Goal: Communication & Community: Share content

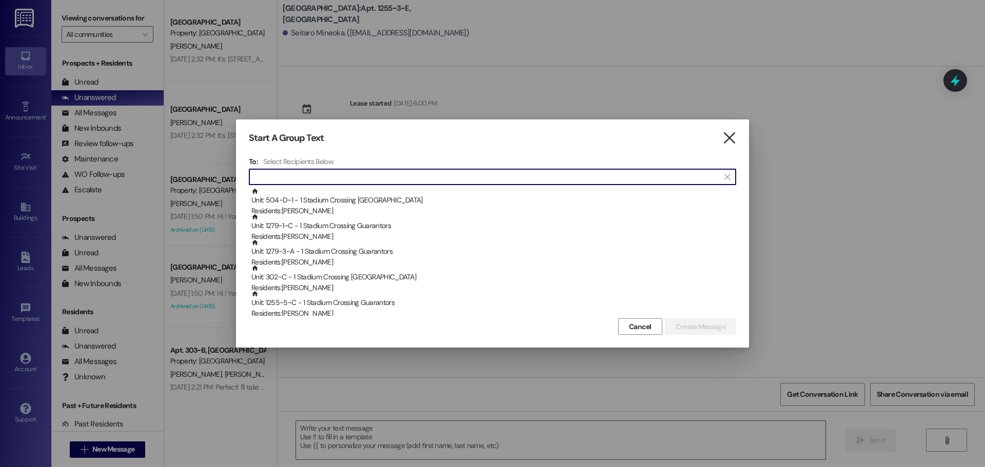
click at [734, 134] on icon "" at bounding box center [729, 138] width 14 height 11
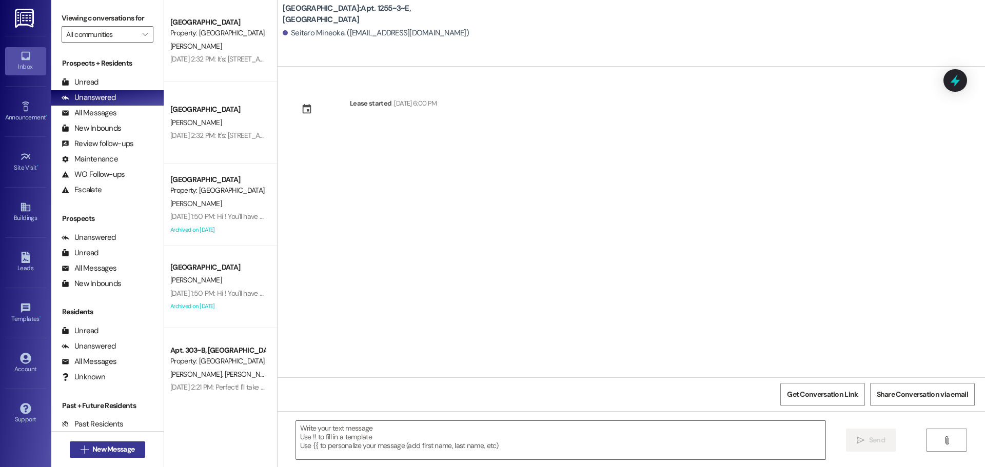
click at [93, 444] on button " New Message" at bounding box center [108, 450] width 76 height 16
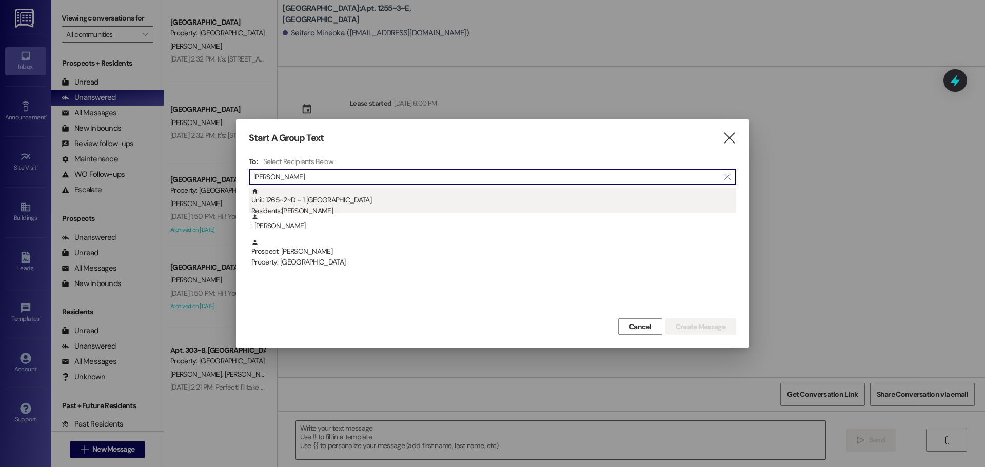
type input "[PERSON_NAME]"
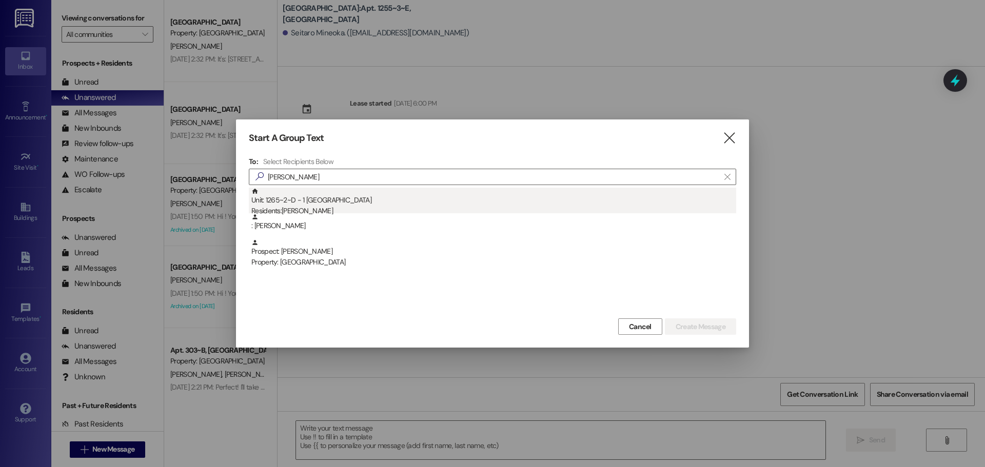
click at [370, 207] on div "Residents: [PERSON_NAME]" at bounding box center [493, 211] width 485 height 11
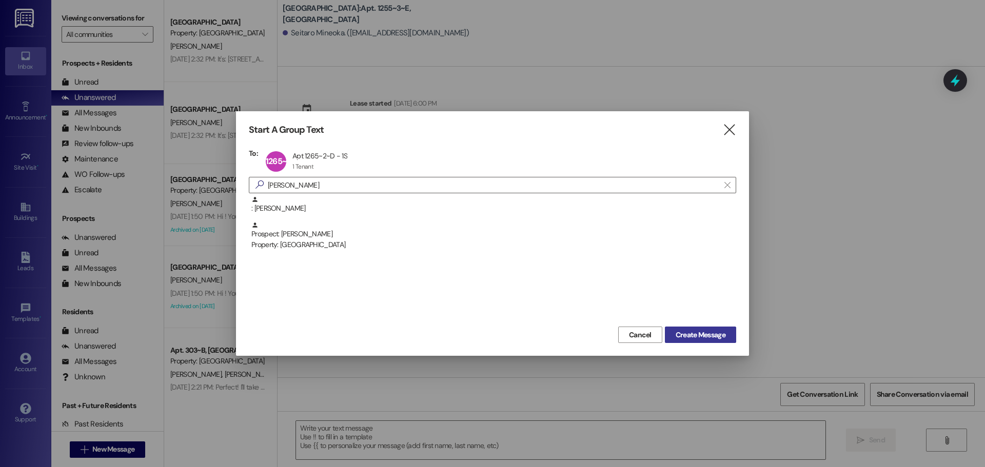
click at [694, 335] on span "Create Message" at bounding box center [701, 335] width 50 height 11
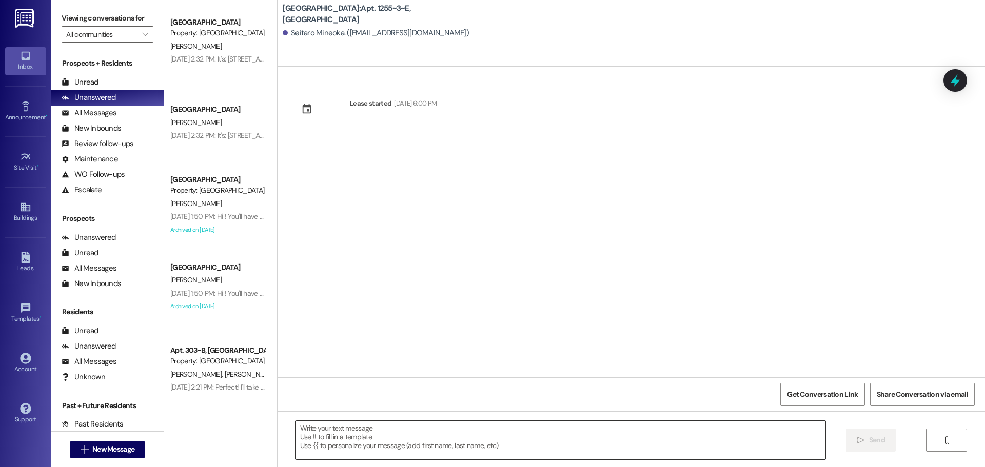
click at [622, 432] on textarea at bounding box center [561, 440] width 530 height 38
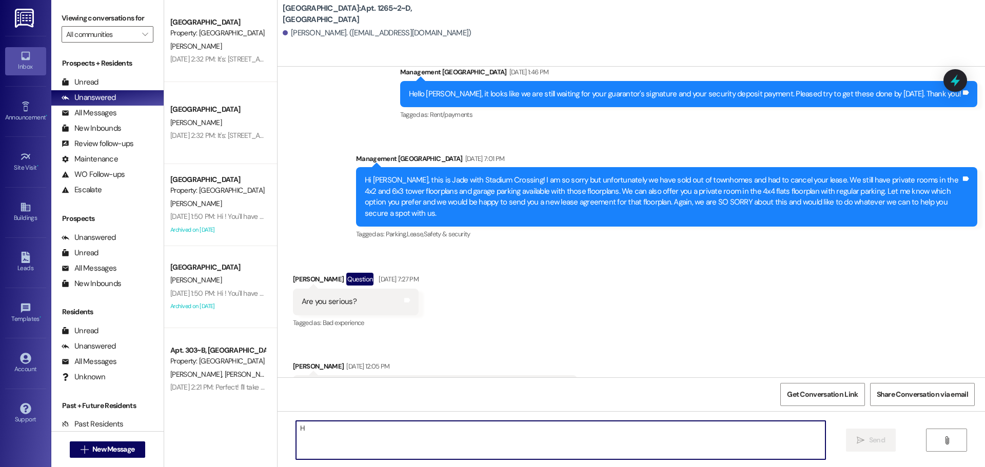
scroll to position [1954, 0]
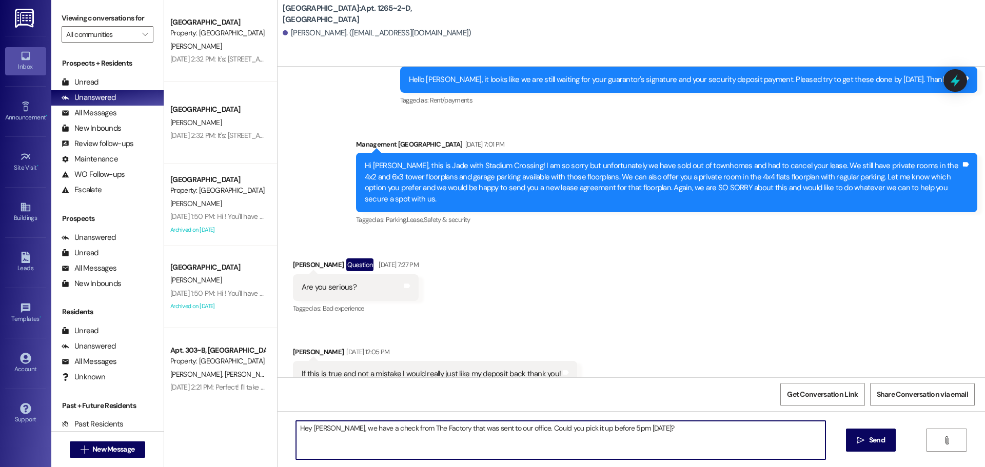
click at [374, 428] on textarea "Hey [PERSON_NAME], we have a check from The Factory that was sent to our office…" at bounding box center [561, 440] width 530 height 38
click at [709, 429] on textarea "Hey [PERSON_NAME], we have a mail for you from The Factory that was sent to our…" at bounding box center [561, 440] width 530 height 38
type textarea "Hey [PERSON_NAME], we have a mail for you from The Factory that was sent to our…"
click at [855, 438] on span " Send" at bounding box center [871, 440] width 32 height 11
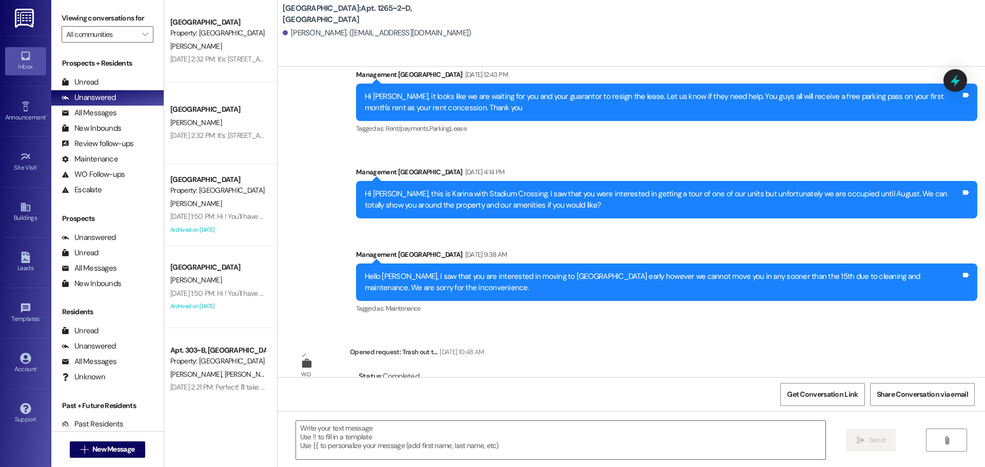
scroll to position [2621, 0]
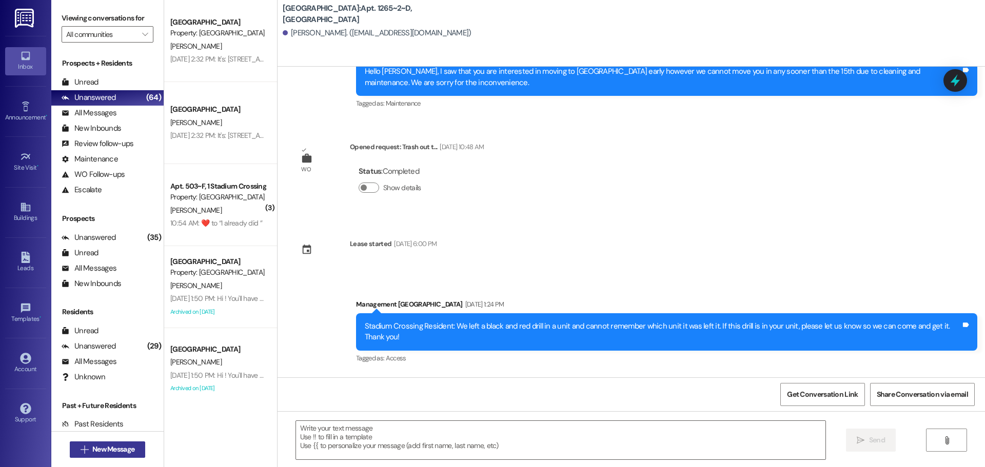
click at [100, 451] on span "New Message" at bounding box center [113, 449] width 42 height 11
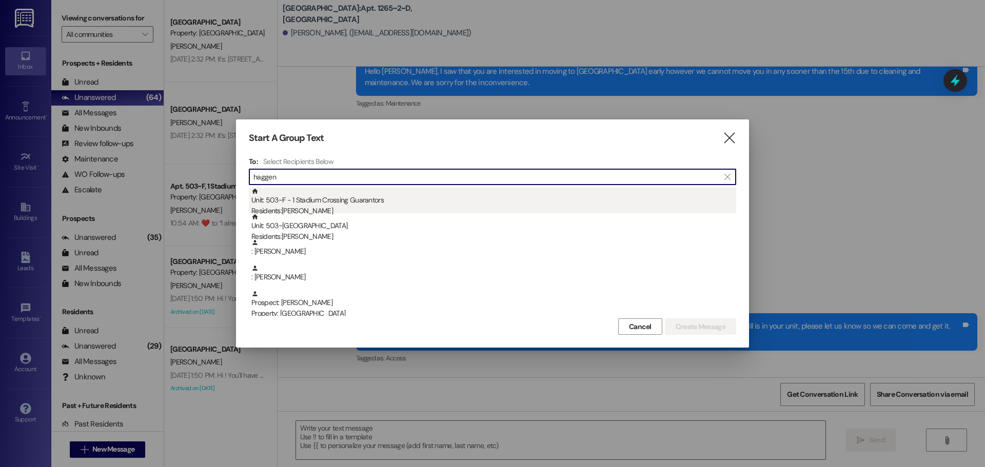
type input "haggen"
click at [493, 207] on div "Residents: [PERSON_NAME]" at bounding box center [493, 211] width 485 height 11
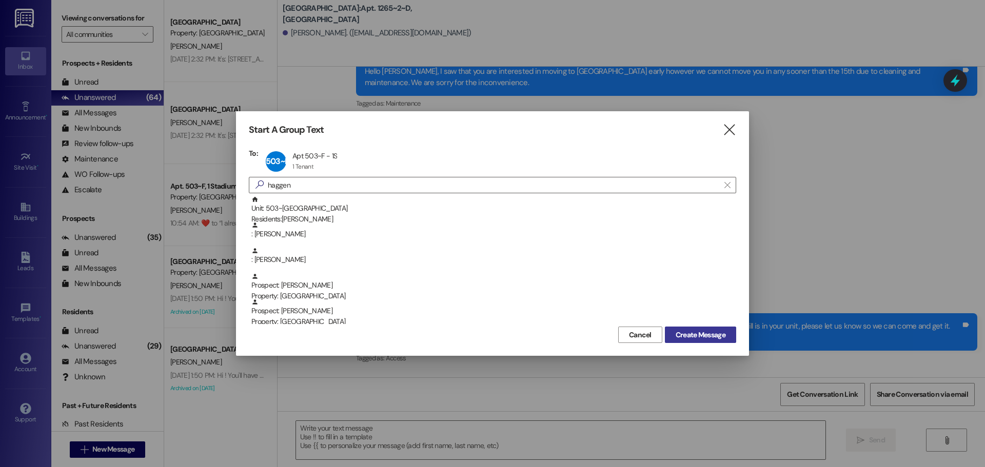
click at [718, 339] on span "Create Message" at bounding box center [701, 335] width 50 height 11
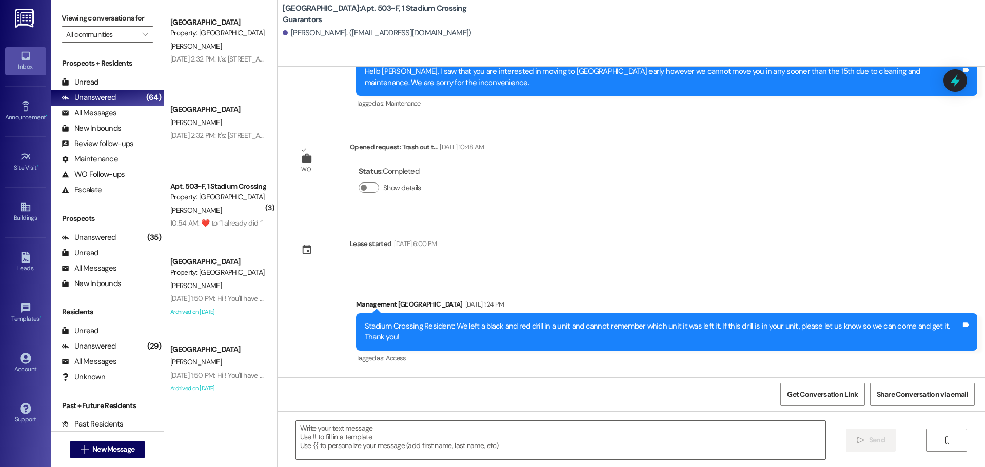
scroll to position [0, 0]
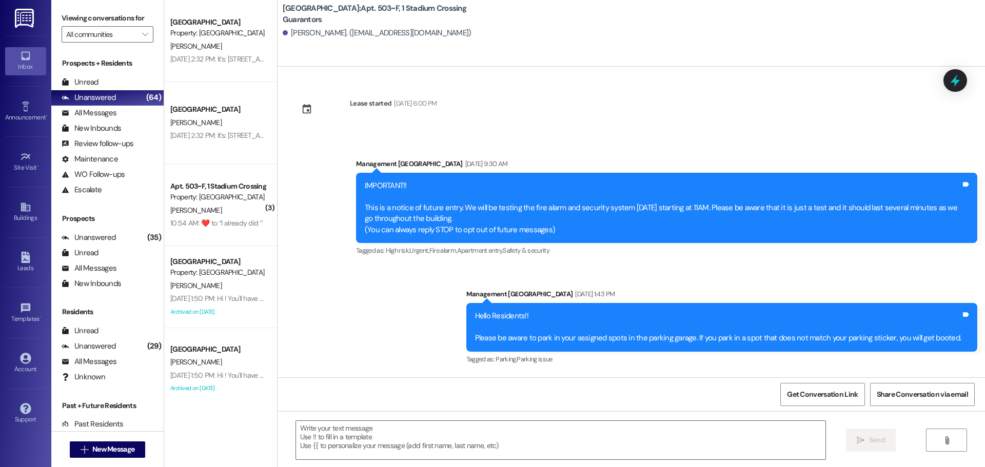
click at [604, 144] on div "Announcement, sent via [GEOGRAPHIC_DATA] [DATE] 9:30 AM IMPORTANT!! This is a n…" at bounding box center [632, 254] width 708 height 239
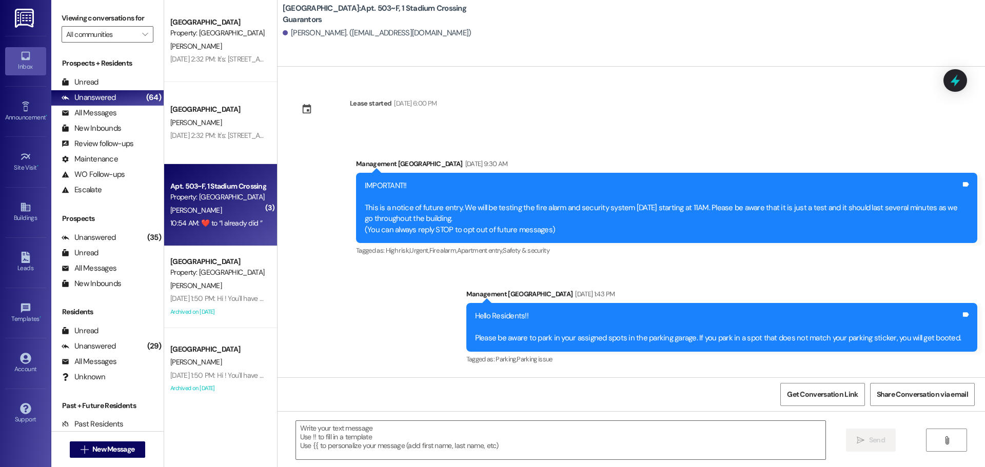
click at [226, 224] on div "10:54 AM:  ​❤️​ to “ I already did  ”  10:54 AM:  ​❤️​ to “ I already did  ”" at bounding box center [216, 223] width 92 height 9
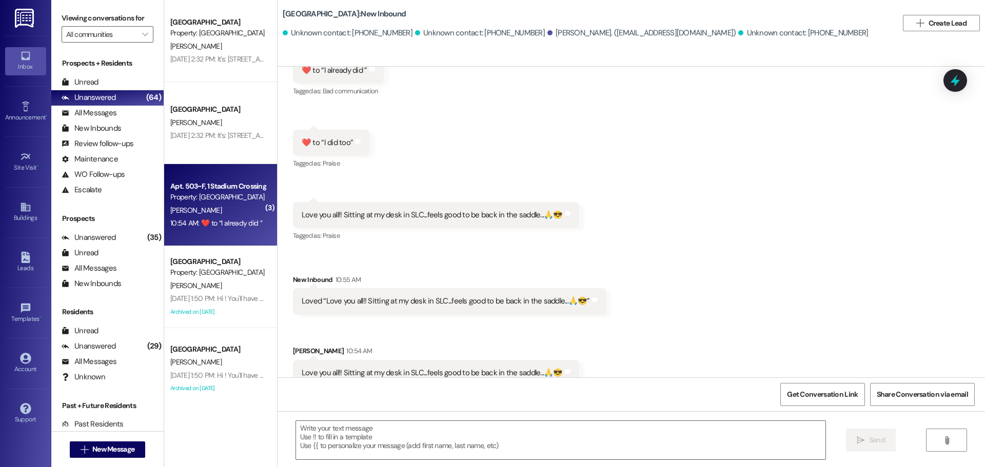
scroll to position [272, 0]
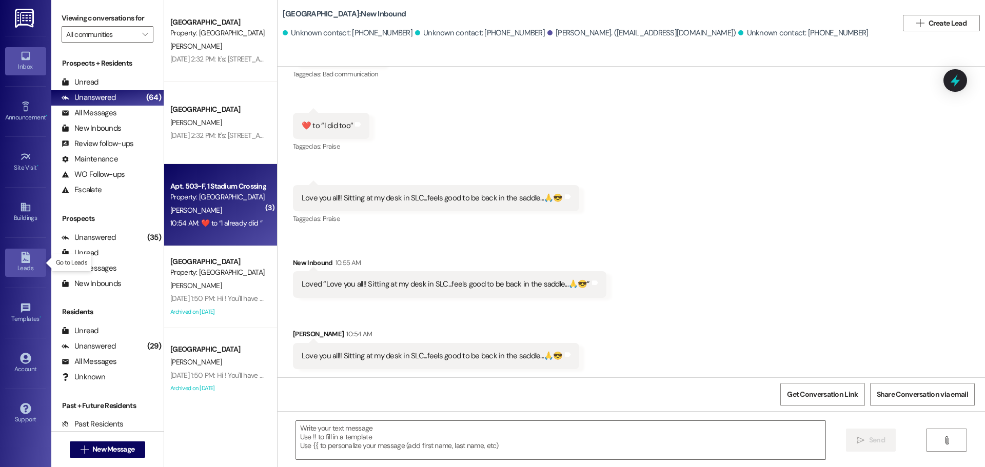
click at [32, 257] on link "Leads" at bounding box center [25, 263] width 41 height 28
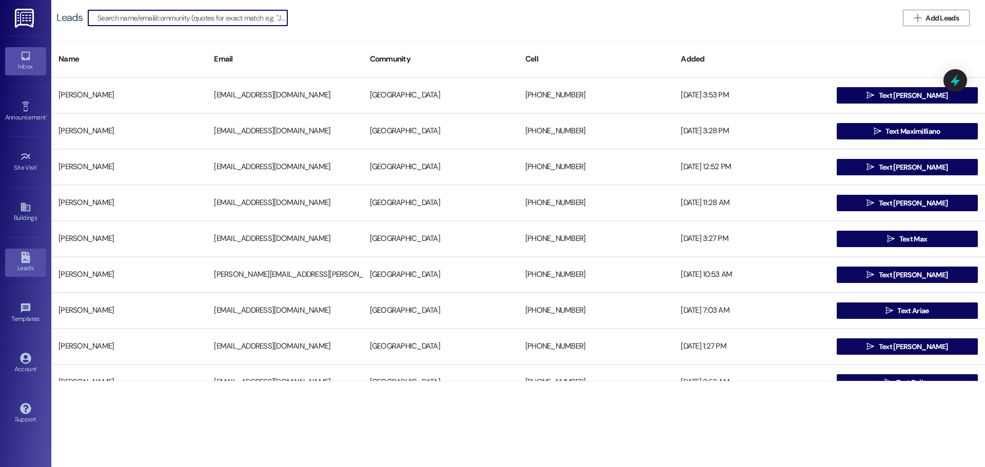
click at [32, 54] on link "Inbox" at bounding box center [25, 61] width 41 height 28
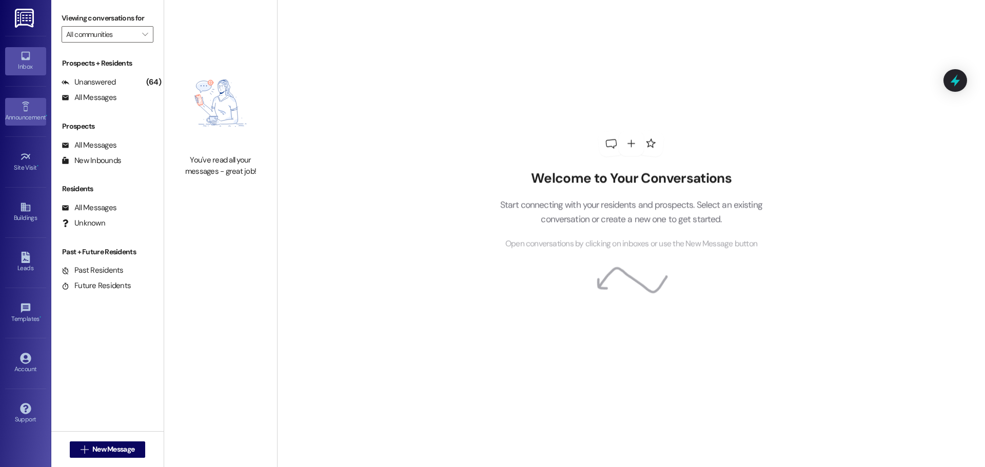
click at [34, 113] on div "Announcement •" at bounding box center [25, 117] width 51 height 10
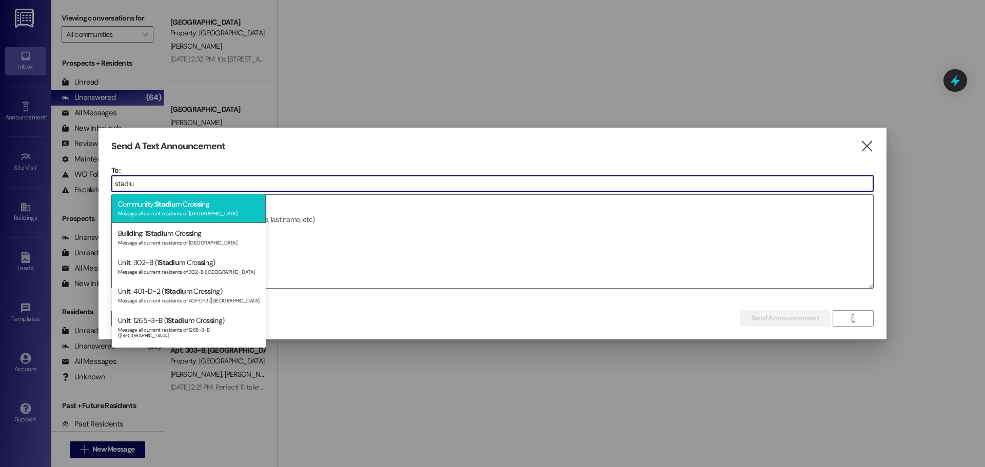
type input "stadiu"
click at [219, 219] on div "Commun it y: Stadiu m Cro ssi ng Message all current residents of [GEOGRAPHIC_D…" at bounding box center [189, 208] width 154 height 29
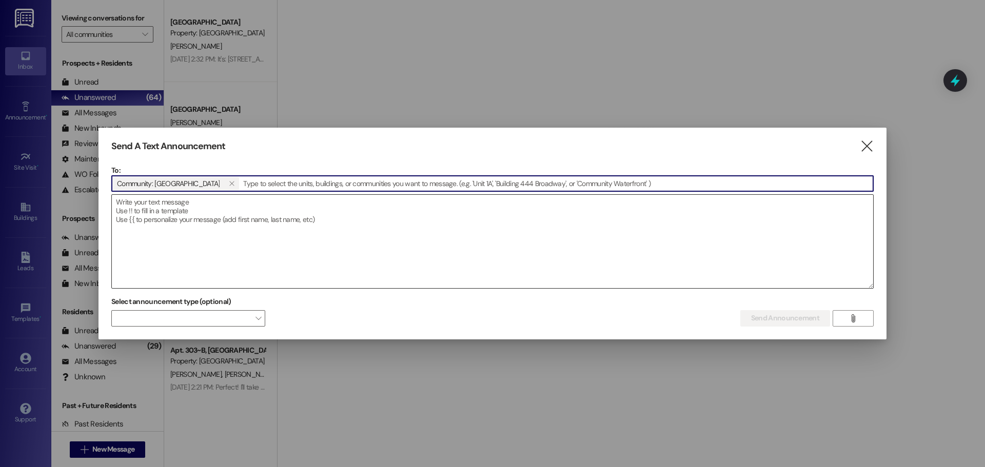
click at [255, 241] on textarea at bounding box center [492, 241] width 761 height 93
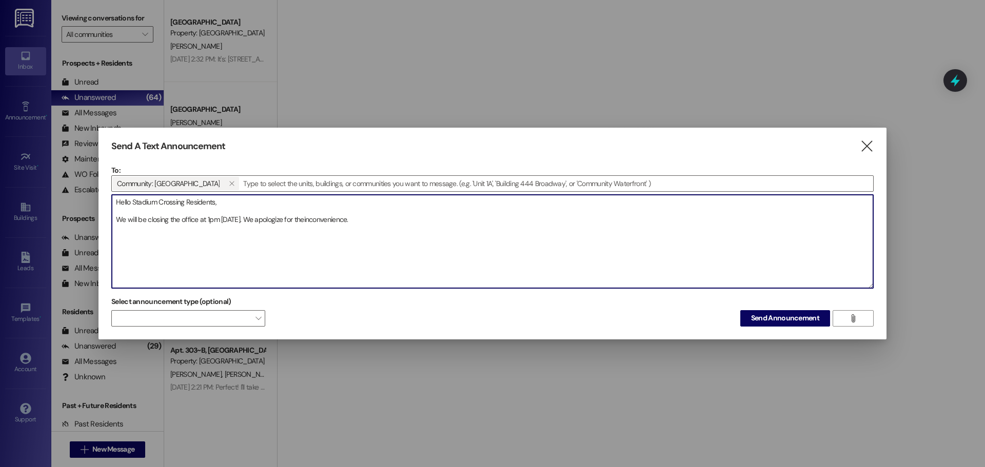
click at [301, 220] on textarea "Hello Stadium Crossing Residents, We will be closing the office at 1pm [DATE]. …" at bounding box center [492, 241] width 761 height 93
click at [486, 238] on textarea "Hello Stadium Crossing Residents, We will be closing the office at 1pm [DATE]. …" at bounding box center [492, 241] width 761 height 93
click at [114, 215] on textarea "Hello Stadium Crossing Residents, We will be closing the office at 1pm [DATE]. …" at bounding box center [492, 241] width 761 height 93
click at [116, 223] on textarea "Hello Stadium Crossing Residents, We will be closing the office at 1pm [DATE]. …" at bounding box center [492, 241] width 761 height 93
type textarea "Hello Stadium Crossing Residents, We will be closing the office at 1pm [DATE]. …"
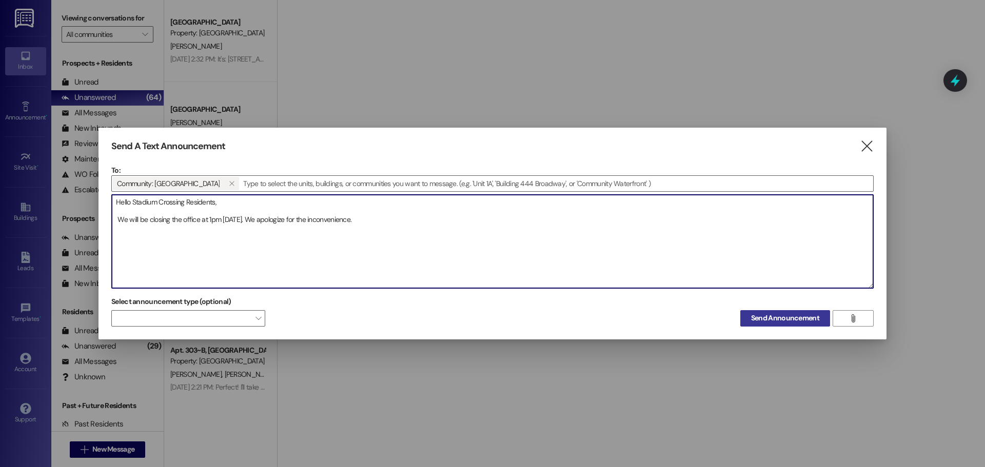
click at [790, 318] on span "Send Announcement" at bounding box center [785, 318] width 68 height 11
